Goal: Check status: Check status

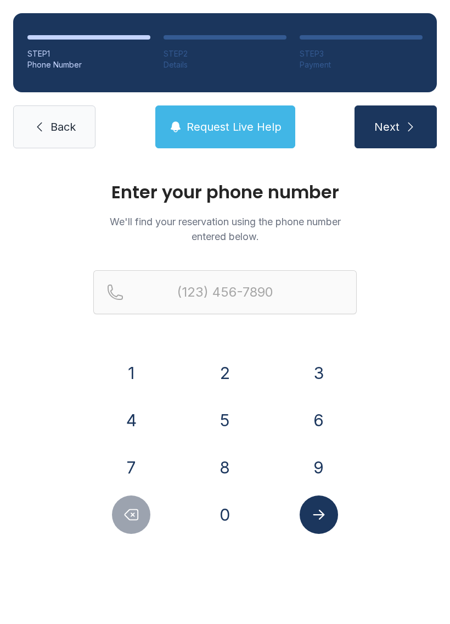
click at [133, 480] on button "7" at bounding box center [131, 467] width 38 height 38
click at [226, 384] on button "2" at bounding box center [225, 373] width 38 height 38
click at [138, 468] on button "7" at bounding box center [131, 467] width 38 height 38
click at [233, 422] on button "5" at bounding box center [225, 420] width 38 height 38
click at [231, 518] on button "0" at bounding box center [225, 514] width 38 height 38
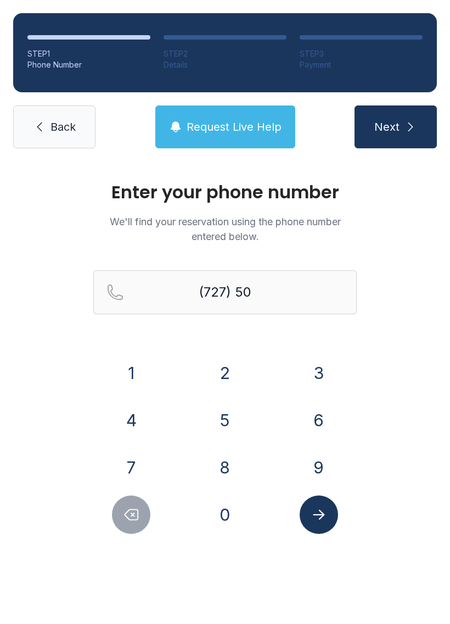
click at [226, 424] on button "5" at bounding box center [225, 420] width 38 height 38
click at [326, 467] on button "9" at bounding box center [319, 467] width 38 height 38
click at [137, 461] on button "7" at bounding box center [131, 467] width 38 height 38
click at [231, 372] on button "2" at bounding box center [225, 373] width 38 height 38
click at [228, 514] on button "0" at bounding box center [225, 514] width 38 height 38
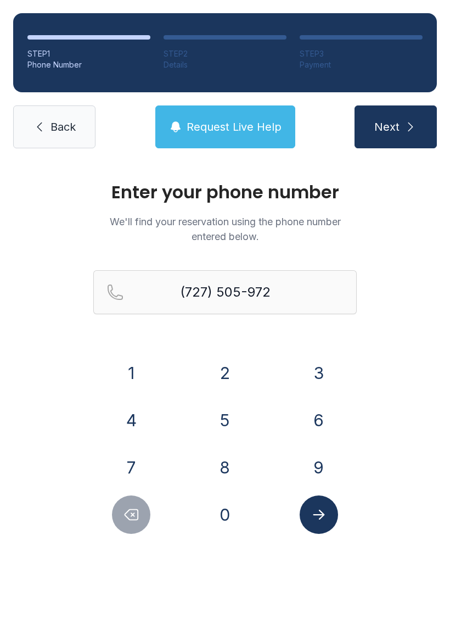
type input "[PHONE_NUMBER]"
click at [337, 515] on button "Submit lookup form" at bounding box center [319, 514] width 38 height 38
